Goal: Task Accomplishment & Management: Manage account settings

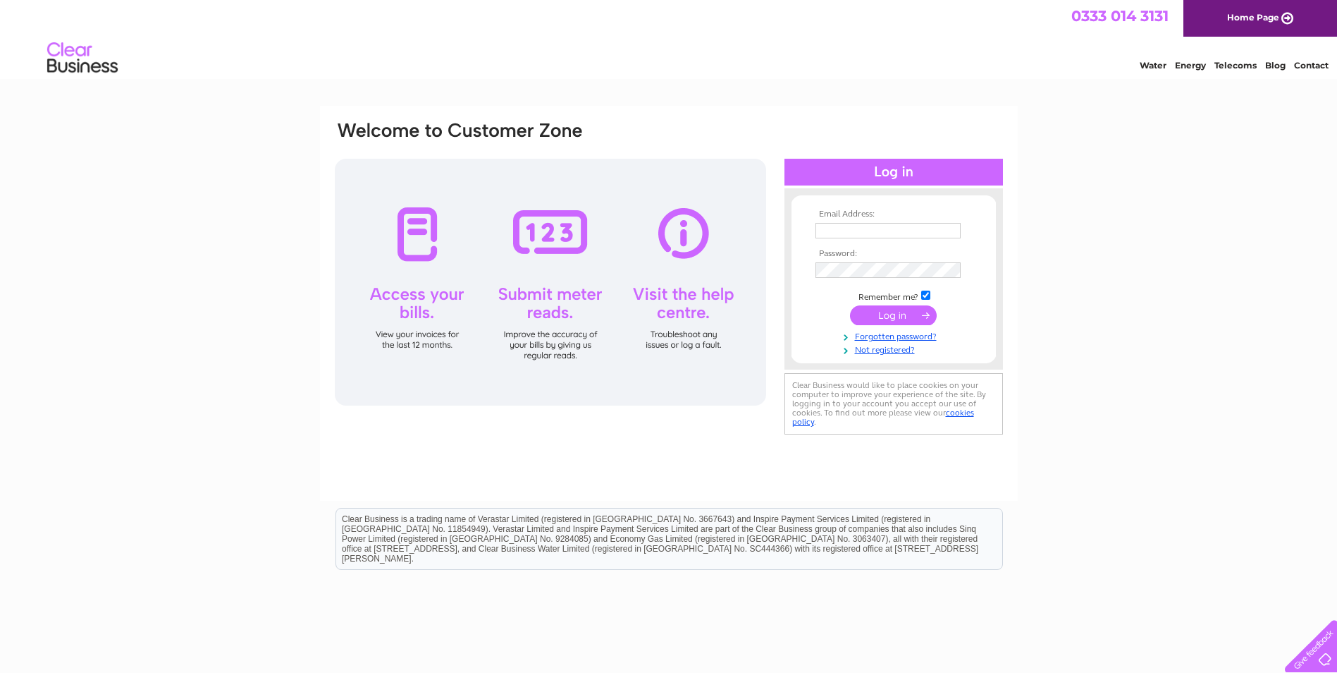
type input "finance@mercattours.com"
click at [895, 310] on input "submit" at bounding box center [893, 315] width 87 height 20
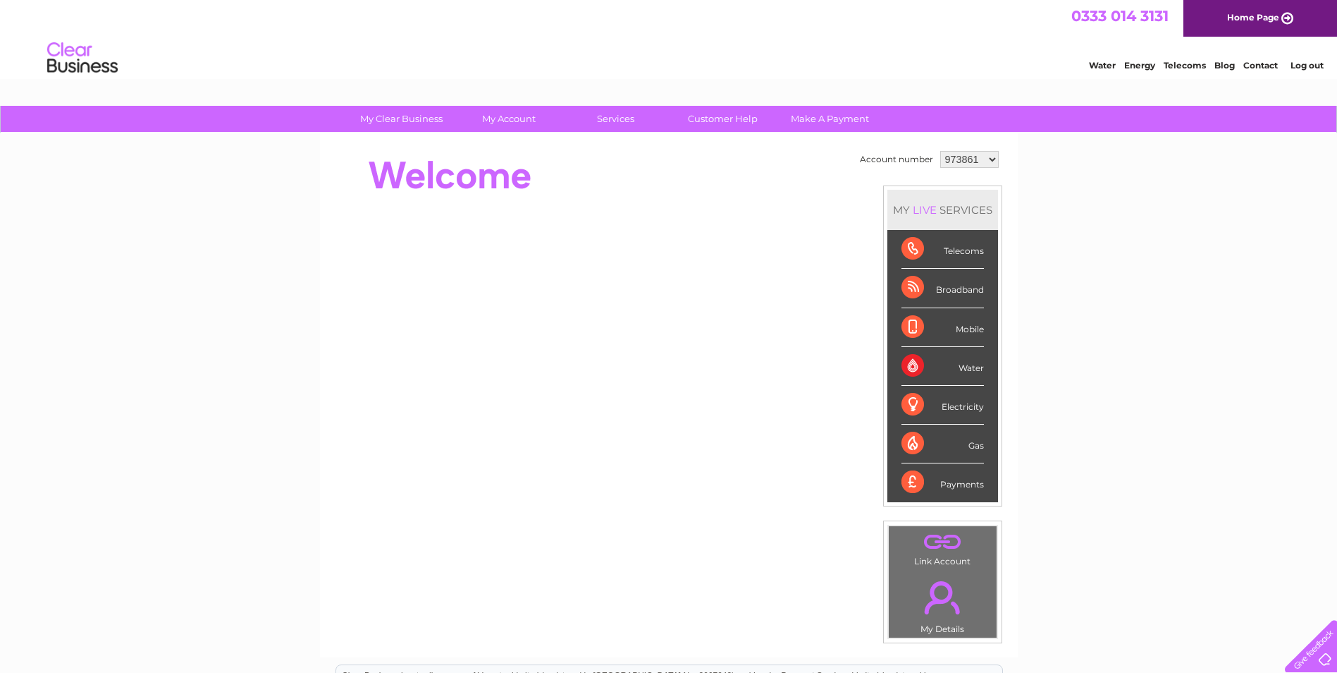
drag, startPoint x: 967, startPoint y: 145, endPoint x: 976, endPoint y: 159, distance: 16.4
click at [968, 147] on div "Account number 973861 1046477 MY LIVE SERVICES Telecoms Broadband Mobile Water …" at bounding box center [669, 395] width 698 height 524
click at [976, 165] on select "973861 1046477" at bounding box center [969, 159] width 59 height 17
select select "1046477"
click at [940, 151] on select "973861 1046477" at bounding box center [969, 159] width 59 height 17
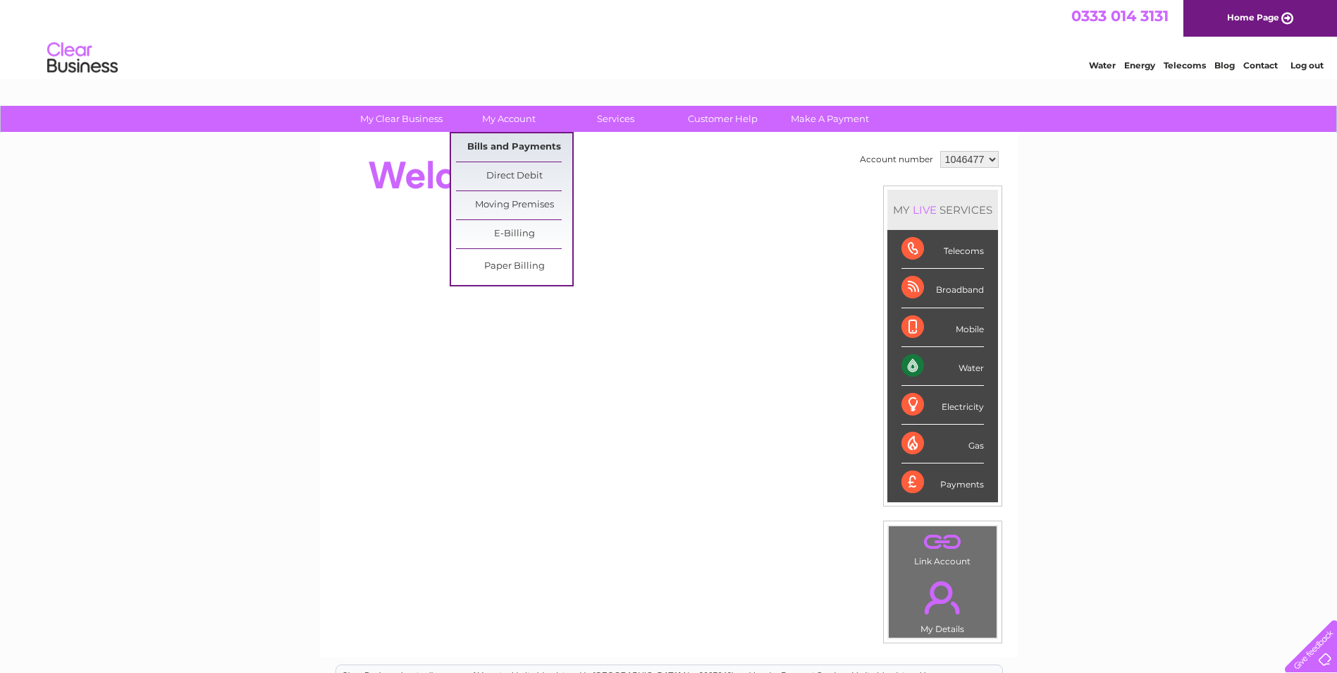
click at [501, 143] on link "Bills and Payments" at bounding box center [514, 147] width 116 height 28
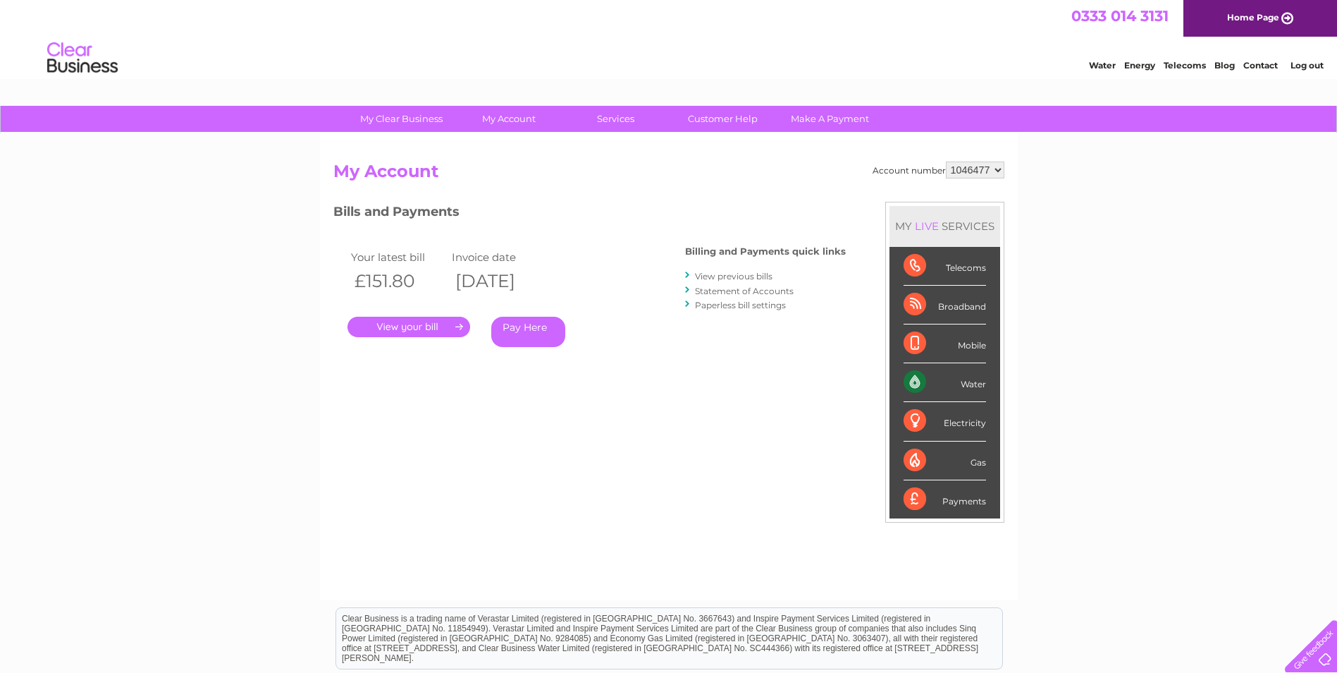
click at [391, 326] on link "." at bounding box center [409, 327] width 123 height 20
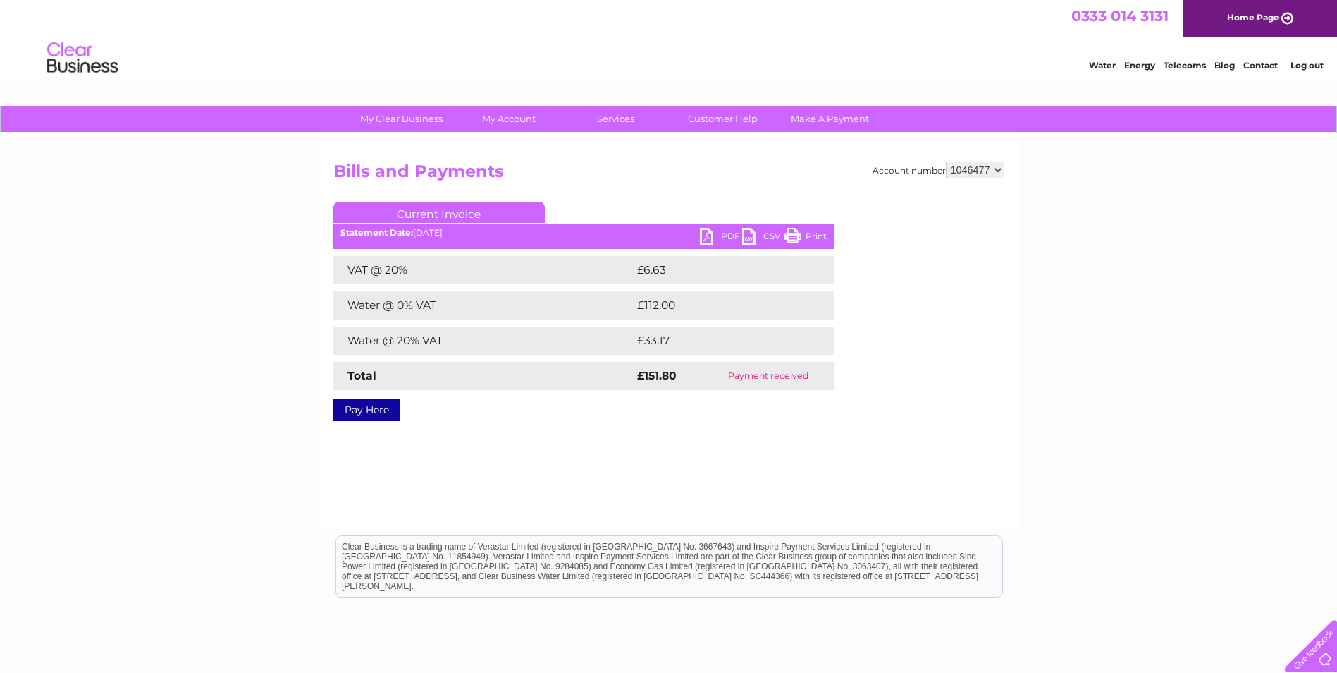
click at [730, 229] on link "PDF" at bounding box center [721, 238] width 42 height 20
